Goal: Information Seeking & Learning: Learn about a topic

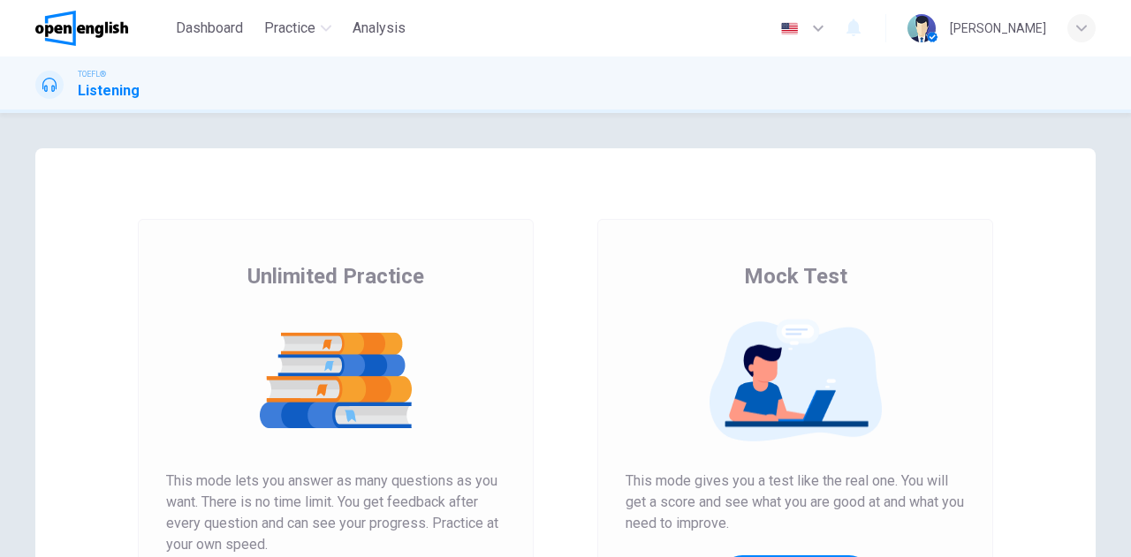
scroll to position [297, 0]
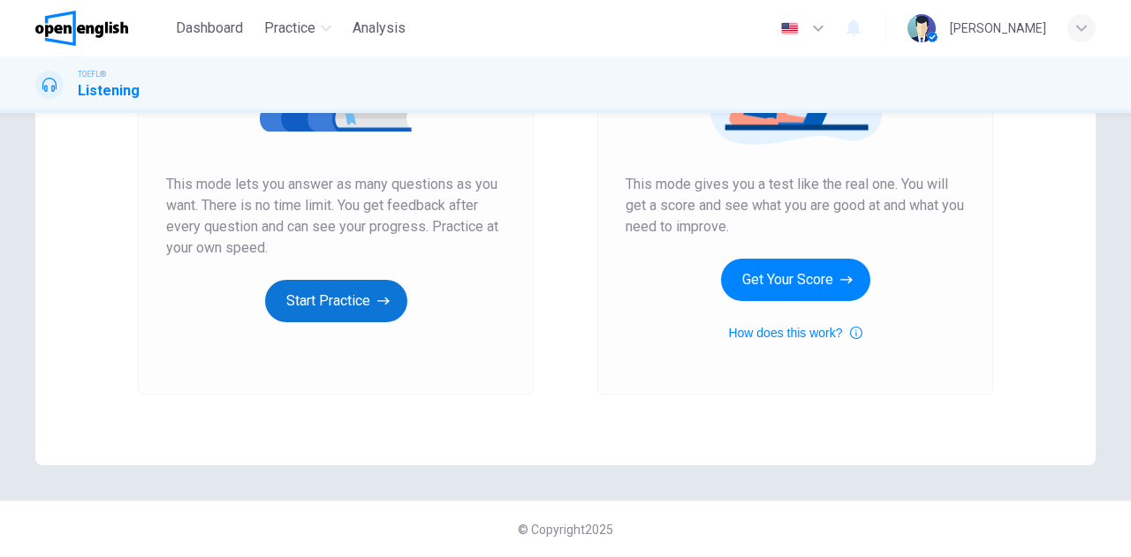
click at [352, 321] on button "Start Practice" at bounding box center [336, 301] width 142 height 42
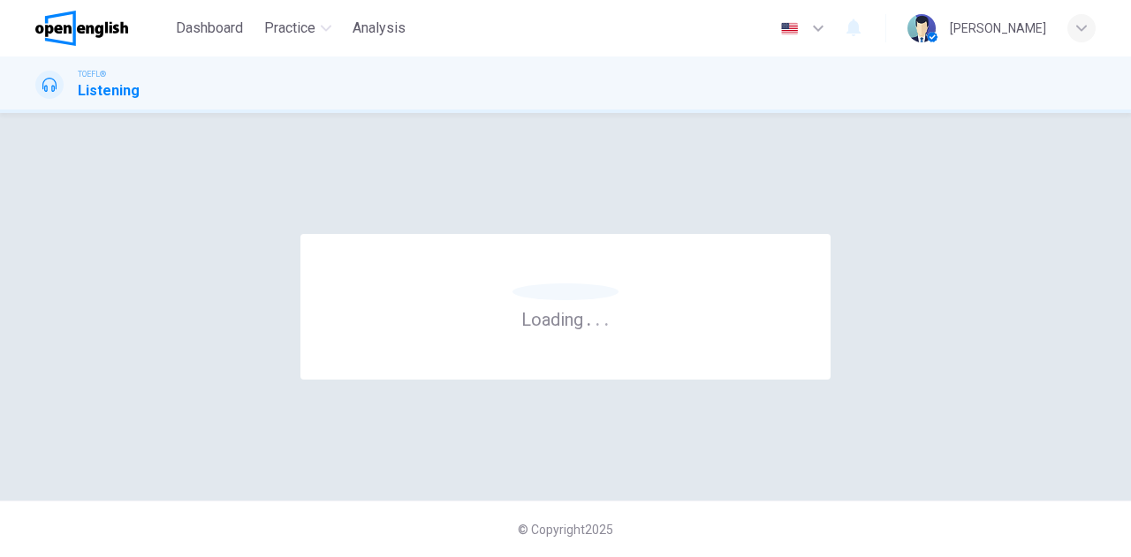
scroll to position [0, 0]
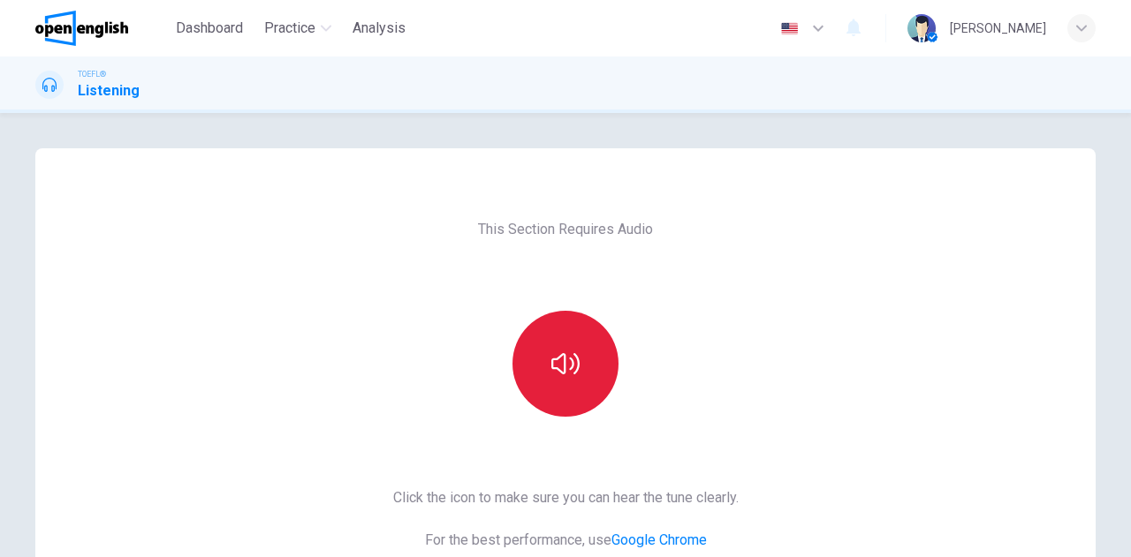
click at [576, 367] on button "button" at bounding box center [565, 364] width 106 height 106
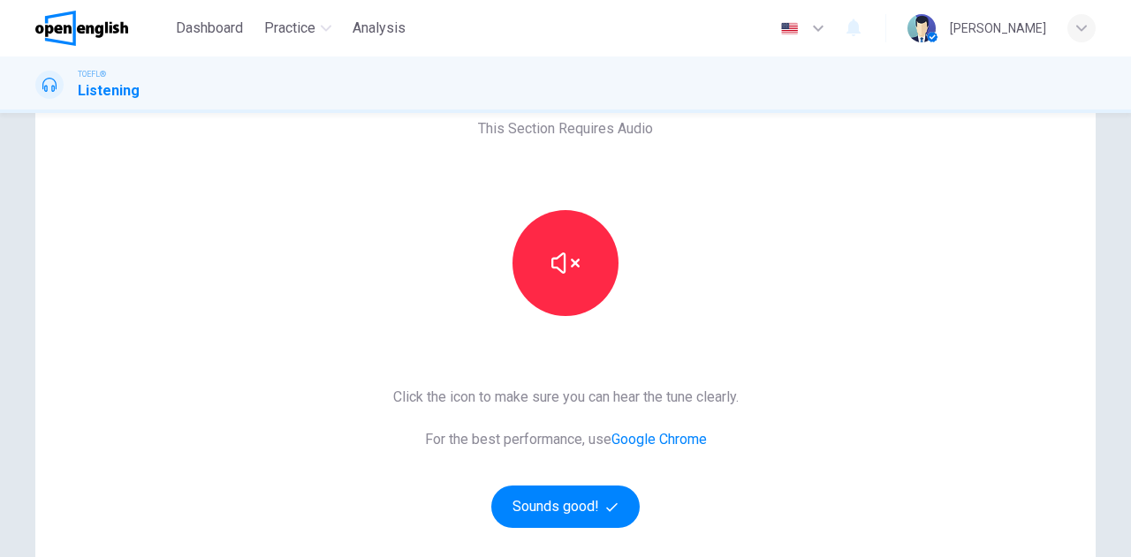
scroll to position [88, 0]
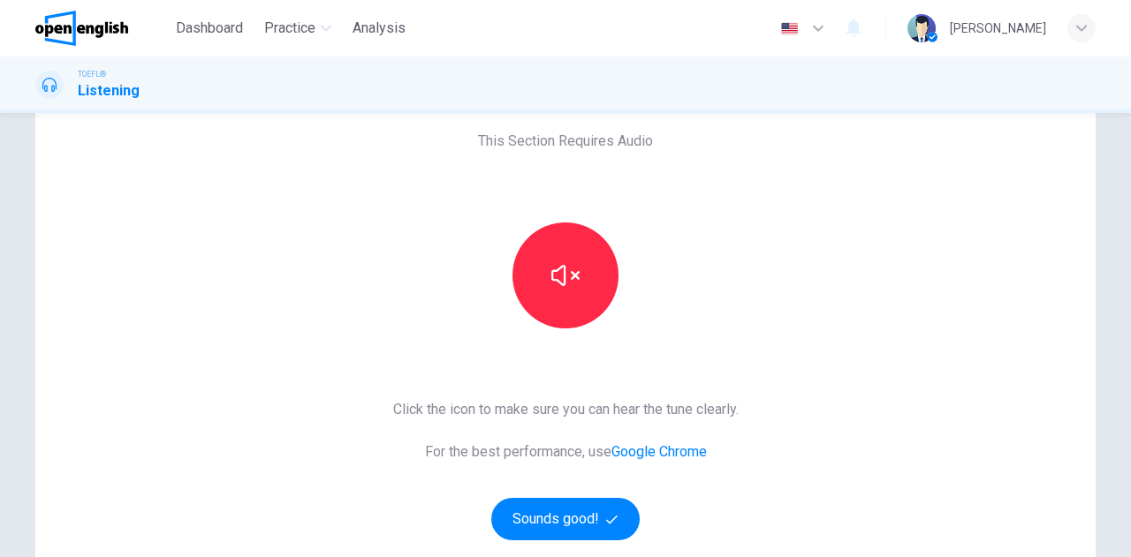
click at [738, 316] on div "This Section Requires Audio Click the icon to make sure you can hear the tune c…" at bounding box center [566, 367] width 374 height 614
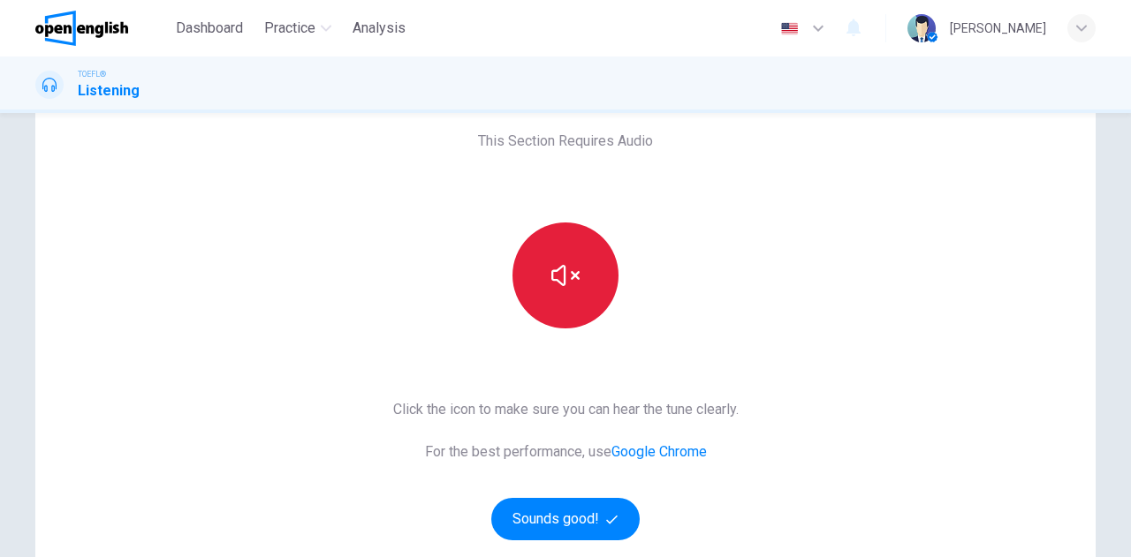
click at [551, 286] on icon "button" at bounding box center [565, 275] width 28 height 28
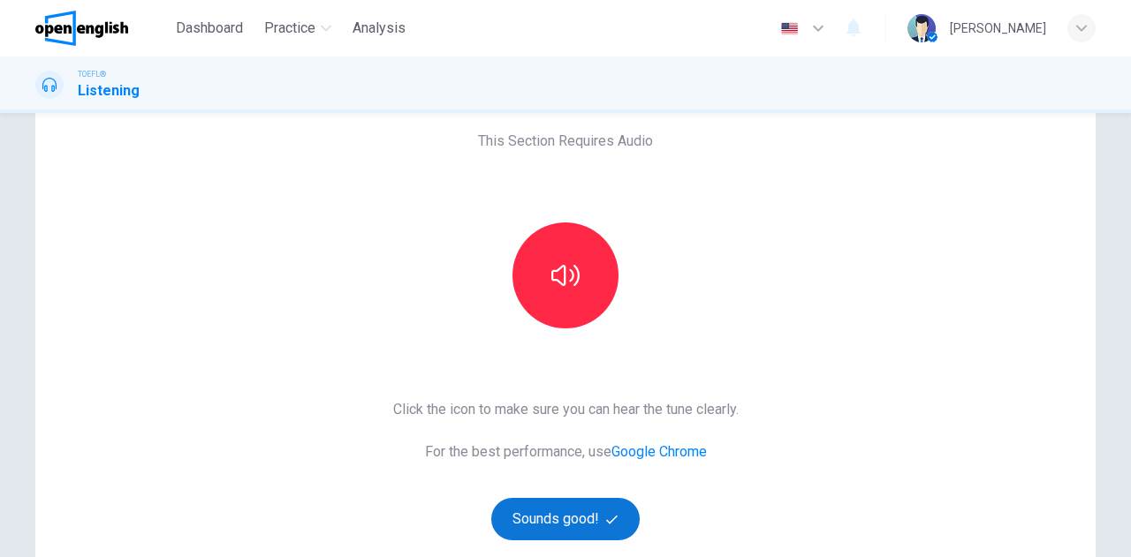
click at [570, 521] on button "Sounds good!" at bounding box center [565, 519] width 148 height 42
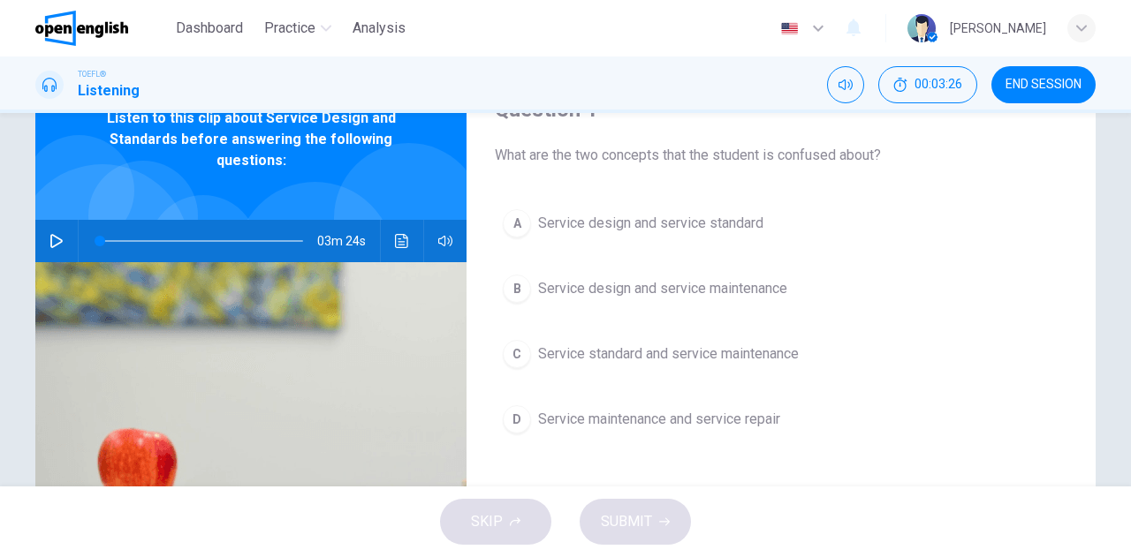
click at [56, 229] on button "button" at bounding box center [56, 241] width 28 height 42
click at [54, 235] on icon "button" at bounding box center [56, 241] width 14 height 14
click at [38, 246] on div "03m 24s" at bounding box center [250, 241] width 431 height 42
click at [56, 238] on icon "button" at bounding box center [56, 241] width 14 height 14
click at [60, 239] on button "button" at bounding box center [56, 241] width 28 height 42
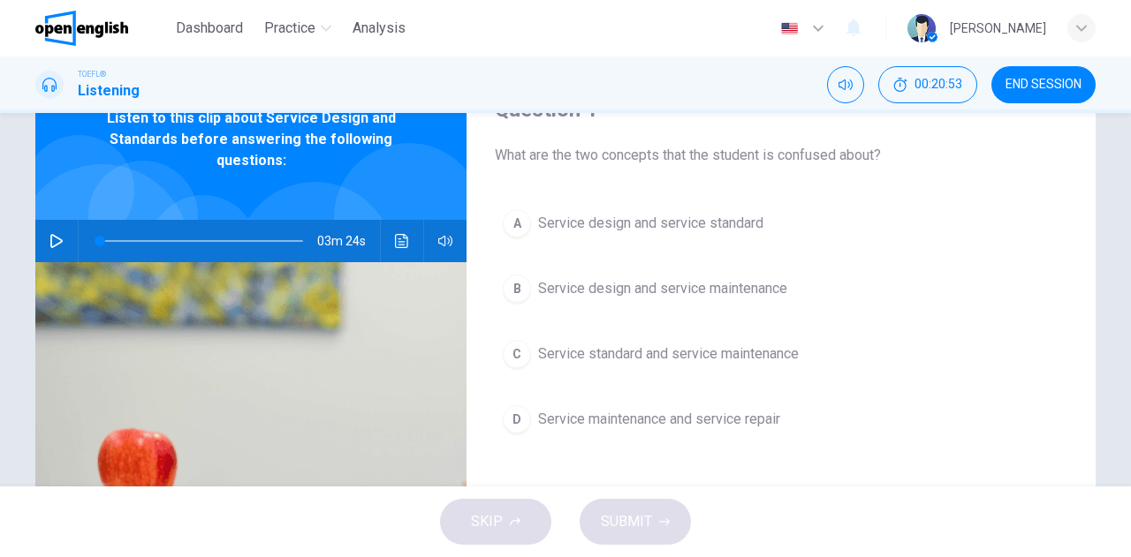
click at [58, 242] on icon "button" at bounding box center [56, 241] width 14 height 14
click at [397, 241] on icon "Click to see the audio transcription" at bounding box center [402, 241] width 14 height 14
drag, startPoint x: 194, startPoint y: 211, endPoint x: 178, endPoint y: 208, distance: 16.3
click at [193, 556] on div at bounding box center [565, 557] width 1131 height 0
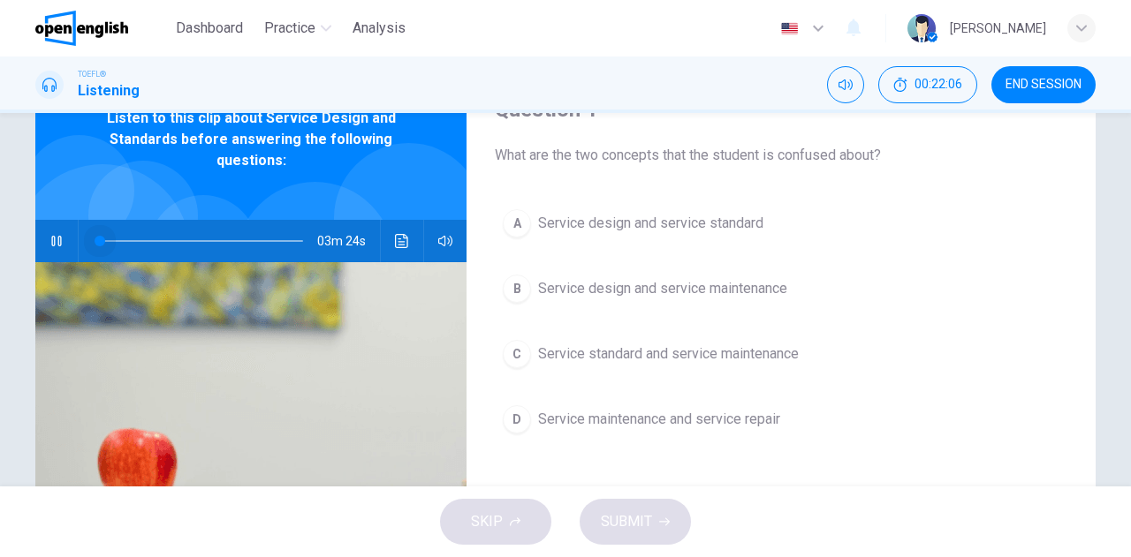
drag, startPoint x: 168, startPoint y: 238, endPoint x: 46, endPoint y: 231, distance: 122.1
click at [46, 231] on div "03m 24s" at bounding box center [250, 241] width 431 height 42
click at [397, 238] on icon "Click to see the audio transcription" at bounding box center [402, 241] width 14 height 14
type input "*"
